Goal: Task Accomplishment & Management: Use online tool/utility

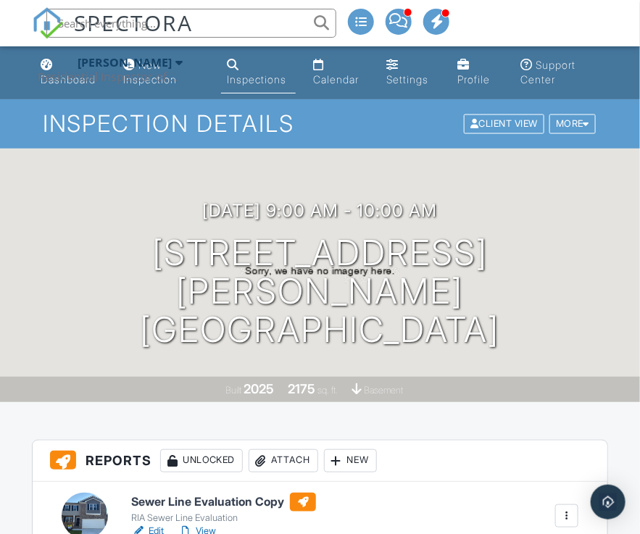
paste input "605 Claxton Lane"
click at [231, 29] on input "605 Claxton Lane" at bounding box center [191, 23] width 290 height 29
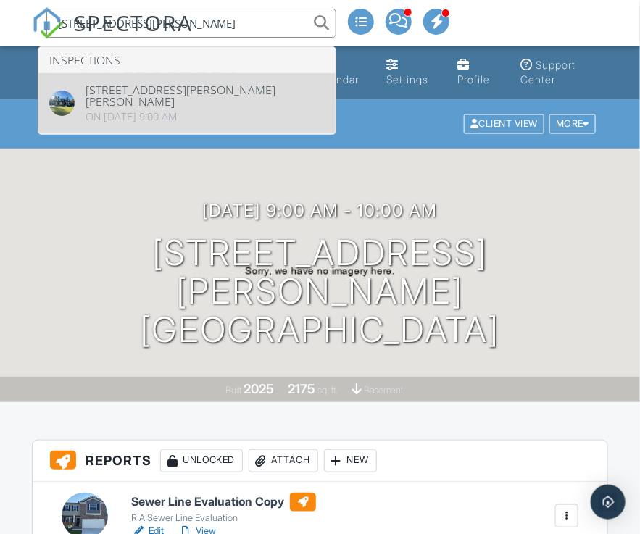
type input "605 Claxton Lane"
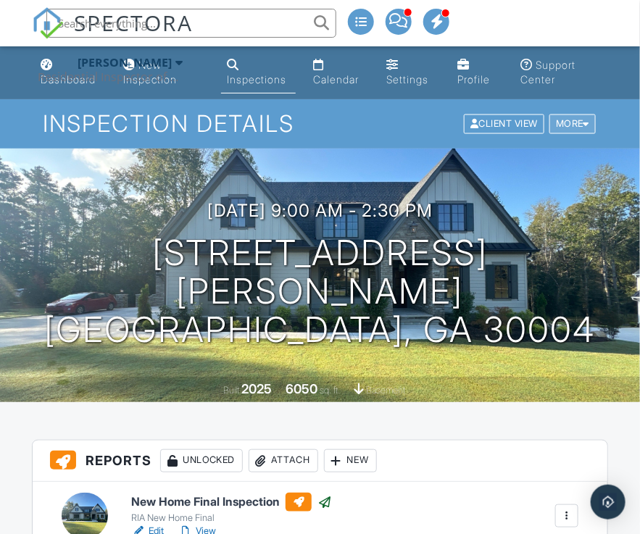
click at [587, 123] on div at bounding box center [587, 124] width 7 height 9
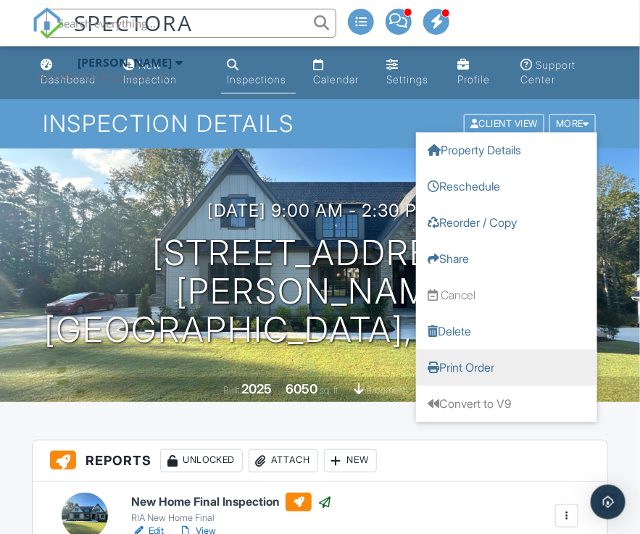
click at [463, 362] on link "Print Order" at bounding box center [506, 368] width 181 height 36
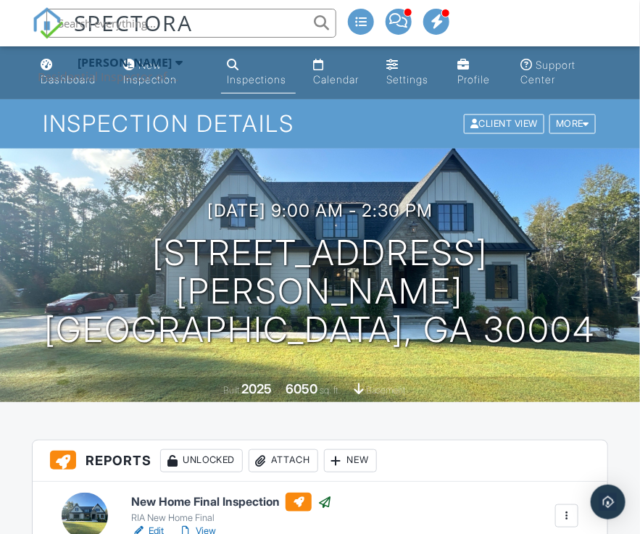
paste input "3430 Keswick Ct"
click at [219, 30] on input "3430 Keswick Ct" at bounding box center [191, 23] width 290 height 29
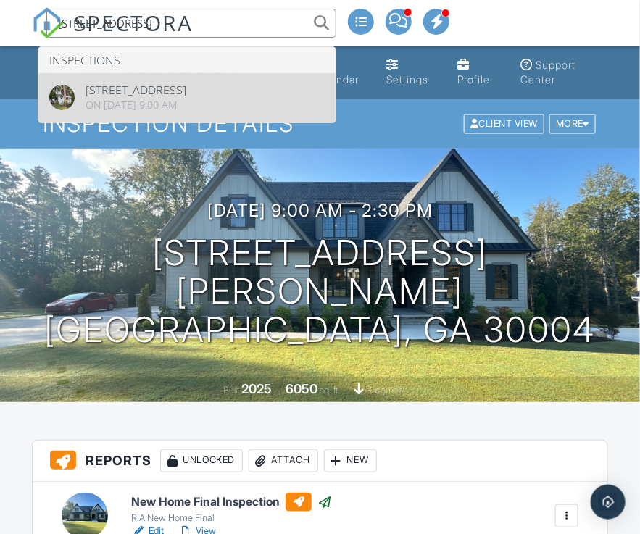
type input "3430 Keswick Ct"
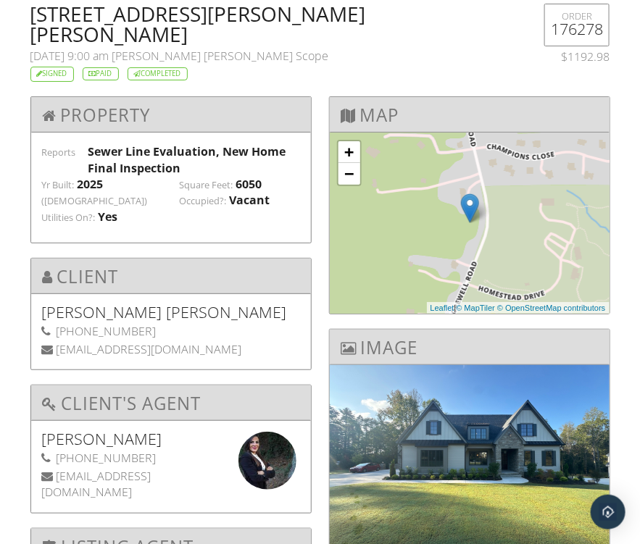
click at [51, 13] on h2 "605 Claxton Lane Lot 1, Milton, GA 30004" at bounding box center [270, 24] width 481 height 41
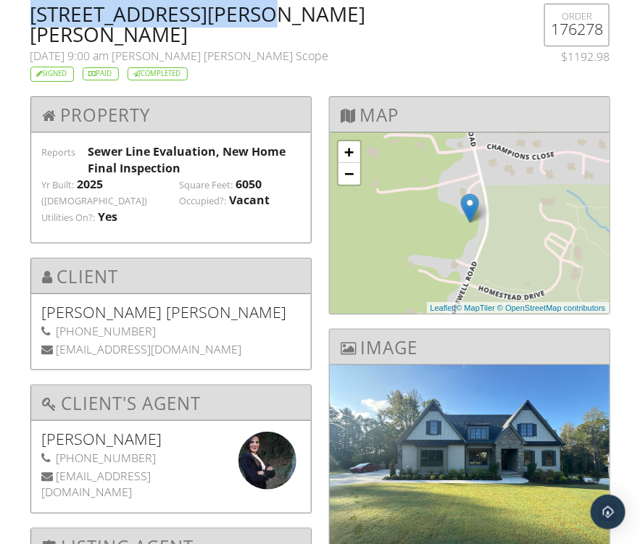
drag, startPoint x: 51, startPoint y: 12, endPoint x: 233, endPoint y: 17, distance: 182.8
click at [233, 17] on h2 "605 Claxton Lane Lot 1, Milton, GA 30004" at bounding box center [270, 24] width 481 height 41
copy h2 "605 Claxton Lane Lot 1"
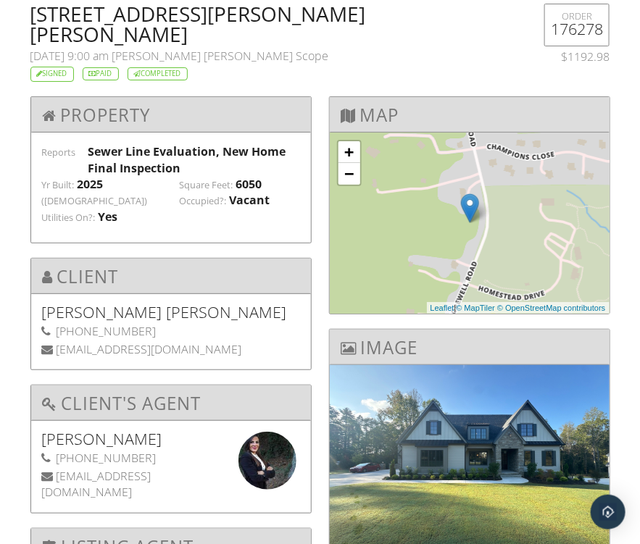
click at [288, 20] on h2 "605 Claxton Lane Lot 1, Milton, GA 30004" at bounding box center [270, 24] width 481 height 41
copy h2 "Milton"
click at [153, 48] on span "Jordan Maugeri, Kris Sewer Scope" at bounding box center [220, 56] width 217 height 16
drag, startPoint x: 153, startPoint y: 33, endPoint x: 187, endPoint y: 33, distance: 34.1
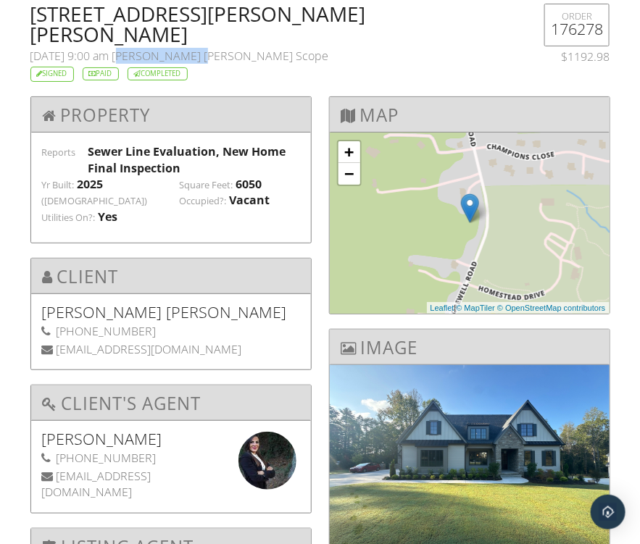
click at [185, 48] on span "Jordan Maugeri, Kris Sewer Scope" at bounding box center [220, 56] width 217 height 16
copy span "Jordan Maugeri"
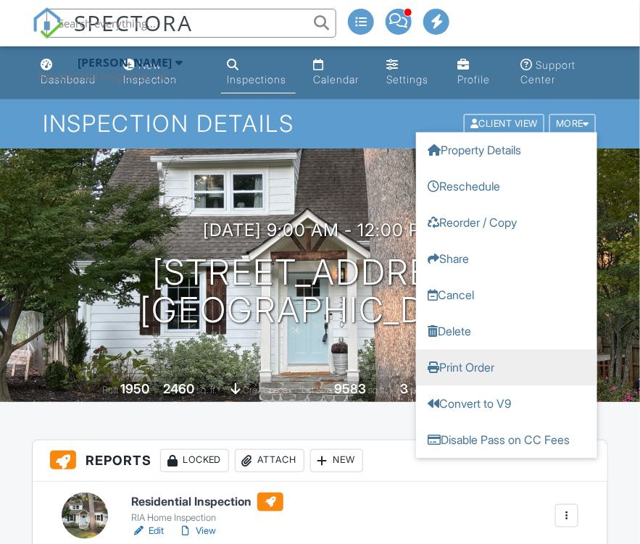
click at [473, 366] on link "Print Order" at bounding box center [506, 368] width 181 height 36
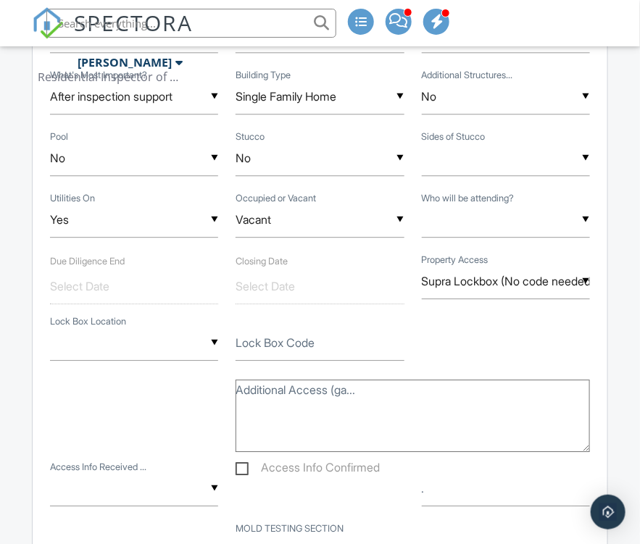
scroll to position [870, 0]
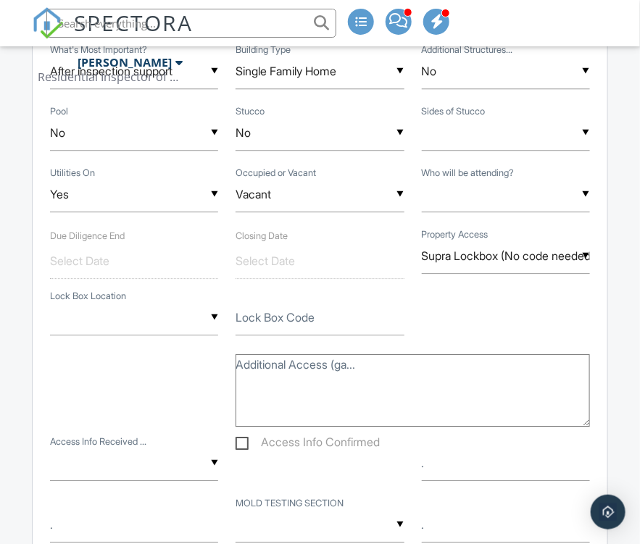
paste input "5375 Hedgewick Way"
click at [209, 29] on input "5375 Hedgewick Way" at bounding box center [191, 23] width 290 height 29
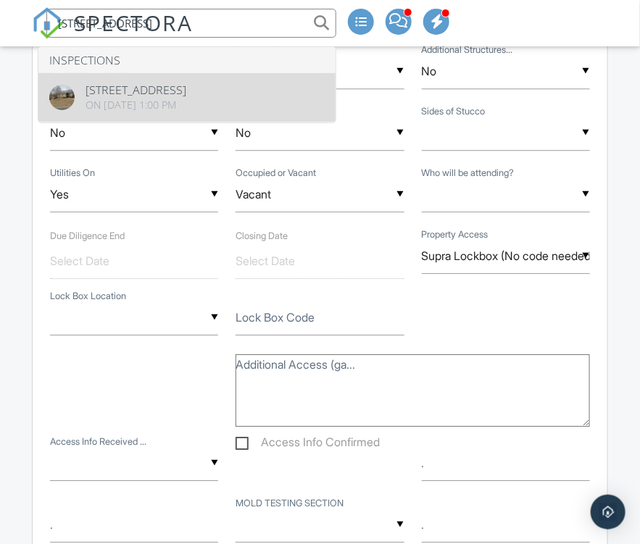
type input "5375 Hedgewick Way"
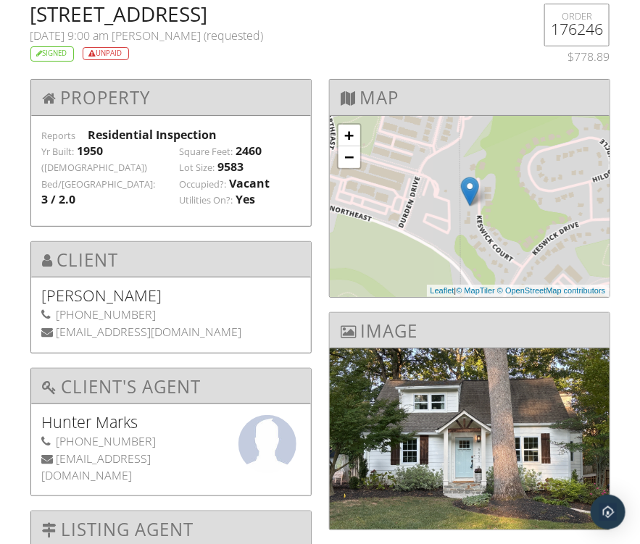
click at [218, 11] on h2 "[STREET_ADDRESS]" at bounding box center [270, 14] width 481 height 20
click at [219, 11] on h2 "[STREET_ADDRESS]" at bounding box center [270, 14] width 481 height 20
copy h2 "atlanta"
click at [145, 36] on span "Tim Skillingstad (requested)" at bounding box center [188, 36] width 152 height 16
drag, startPoint x: 145, startPoint y: 34, endPoint x: 167, endPoint y: 32, distance: 22.6
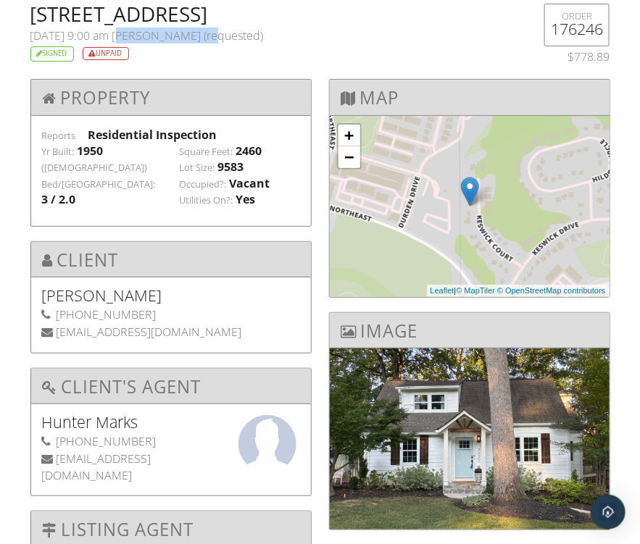
click at [167, 33] on span "Tim Skillingstad (requested)" at bounding box center [188, 36] width 152 height 16
copy span "[PERSON_NAME]"
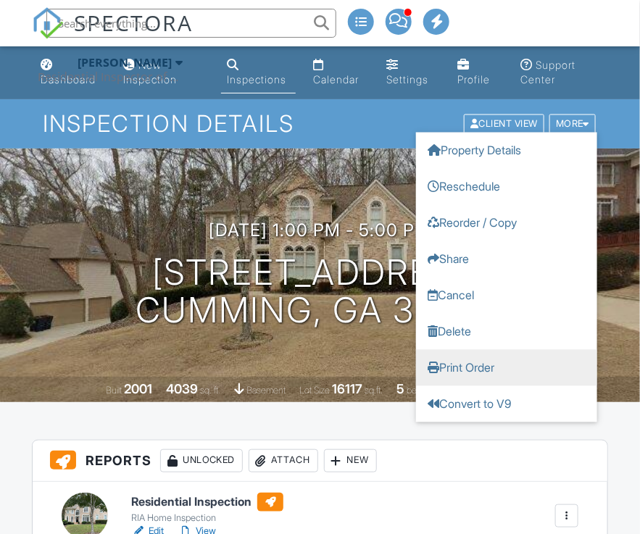
click at [478, 370] on link "Print Order" at bounding box center [506, 368] width 181 height 36
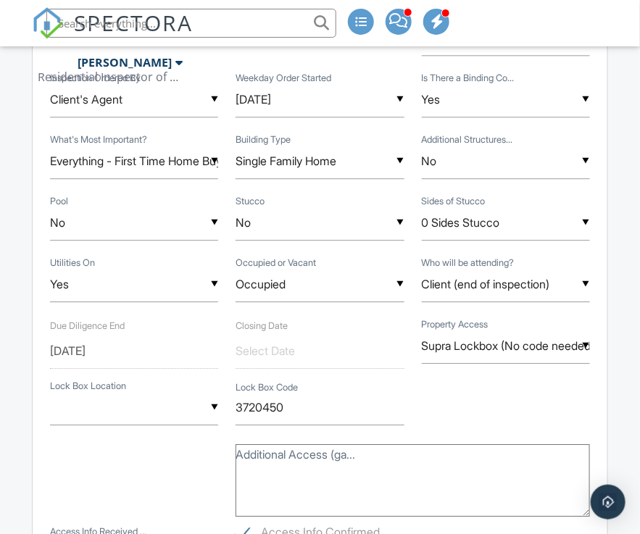
scroll to position [870, 0]
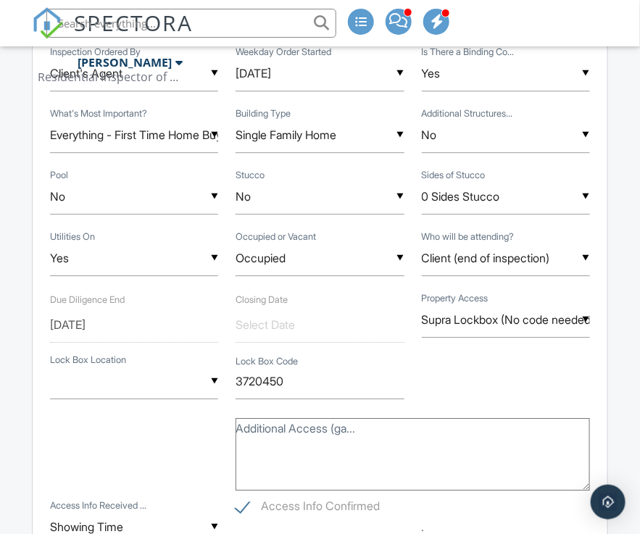
paste input "2634 Chimney Springs Dr"
type input "2634 Chimney Springs Dr"
click at [200, 30] on input "2634 Chimney Springs Dr" at bounding box center [191, 23] width 290 height 29
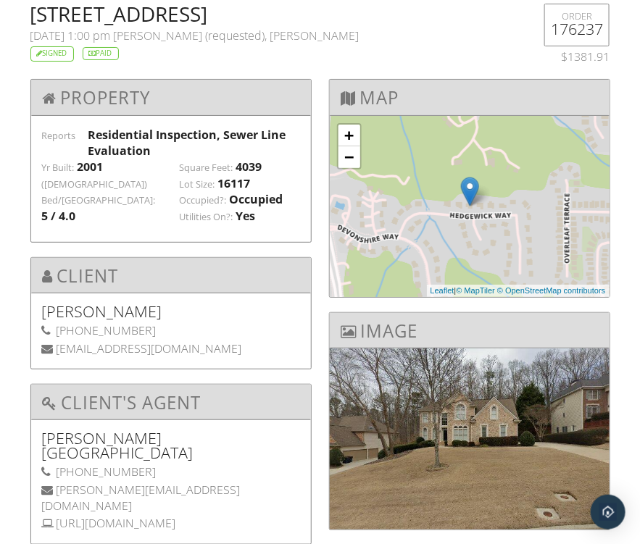
click at [271, 13] on h2 "5375 Hedgewick Way , Cumming, GA 30040" at bounding box center [270, 14] width 481 height 20
copy h2 "Cumming"
click at [149, 35] on span "Mike Gonzalez (requested), Kris Sewer Scope" at bounding box center [237, 36] width 246 height 16
drag, startPoint x: 149, startPoint y: 33, endPoint x: 178, endPoint y: 32, distance: 28.3
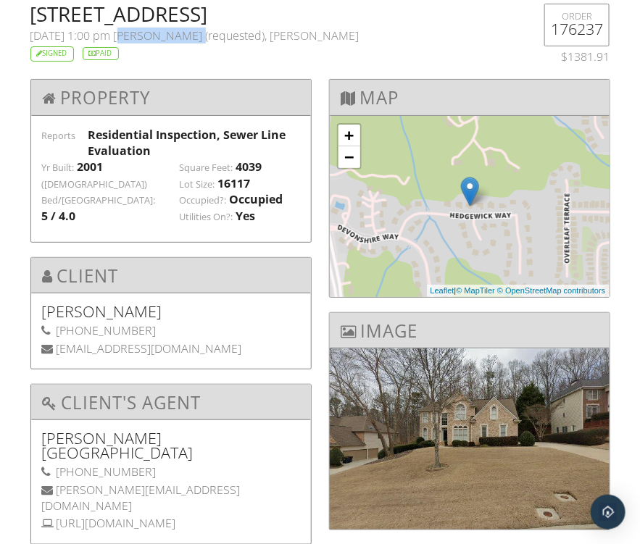
click at [177, 32] on span "Mike Gonzalez (requested), Kris Sewer Scope" at bounding box center [237, 36] width 246 height 16
copy span "[PERSON_NAME]"
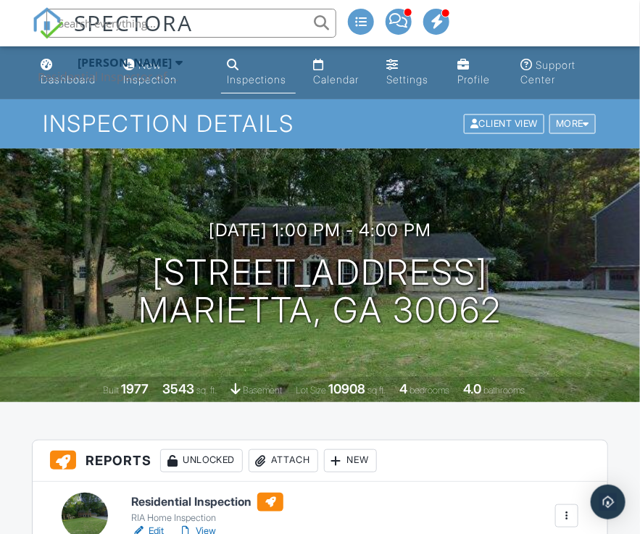
click at [589, 122] on div at bounding box center [587, 124] width 7 height 9
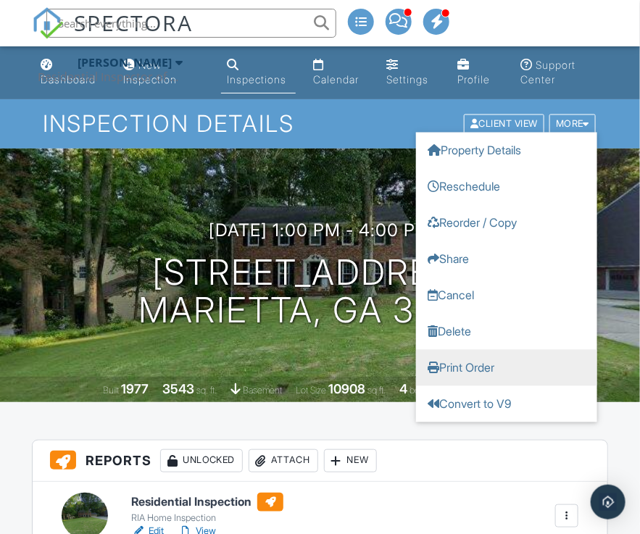
click at [474, 365] on link "Print Order" at bounding box center [506, 368] width 181 height 36
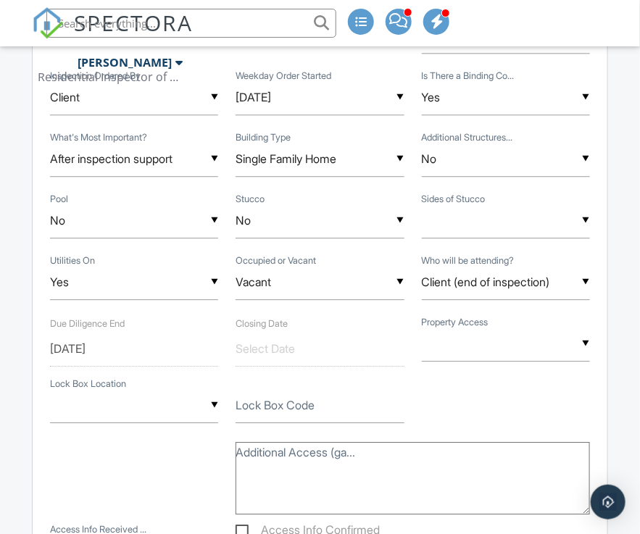
scroll to position [870, 0]
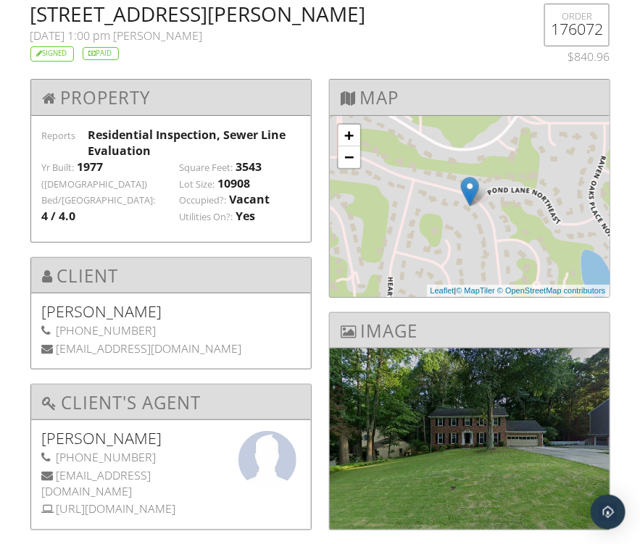
click at [312, 17] on h2 "[STREET_ADDRESS][PERSON_NAME]" at bounding box center [270, 14] width 481 height 20
copy h2 "Marietta"
click at [152, 34] on span "[PERSON_NAME]" at bounding box center [158, 36] width 89 height 16
drag, startPoint x: 152, startPoint y: 34, endPoint x: 210, endPoint y: 33, distance: 57.3
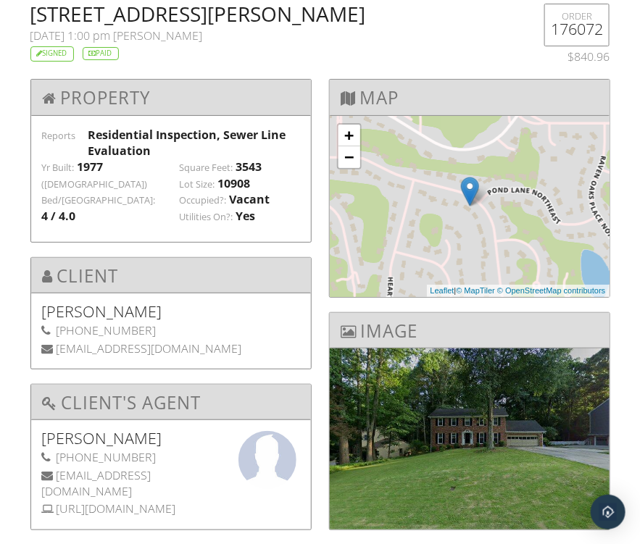
click at [203, 33] on span "[PERSON_NAME]" at bounding box center [158, 36] width 89 height 16
copy span "[PERSON_NAME]"
